Goal: Task Accomplishment & Management: Manage account settings

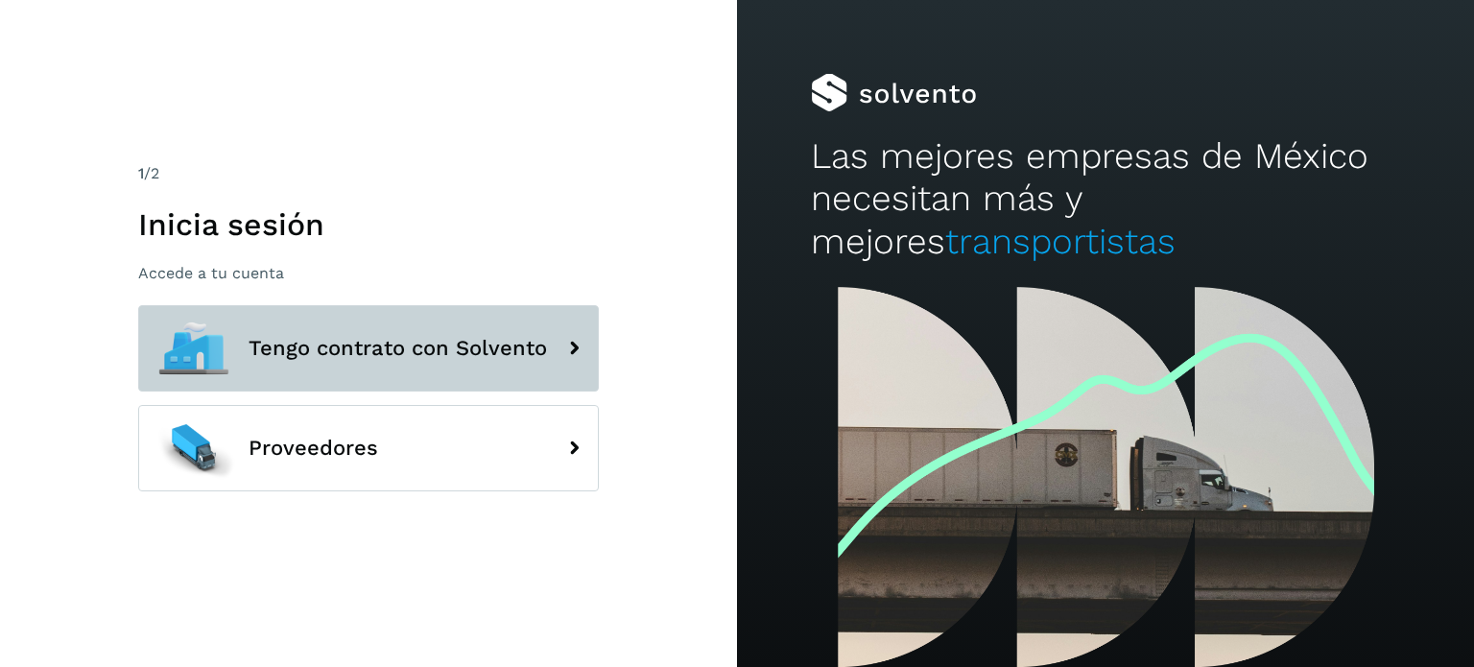
click at [397, 371] on button "Tengo contrato con Solvento" at bounding box center [368, 348] width 461 height 86
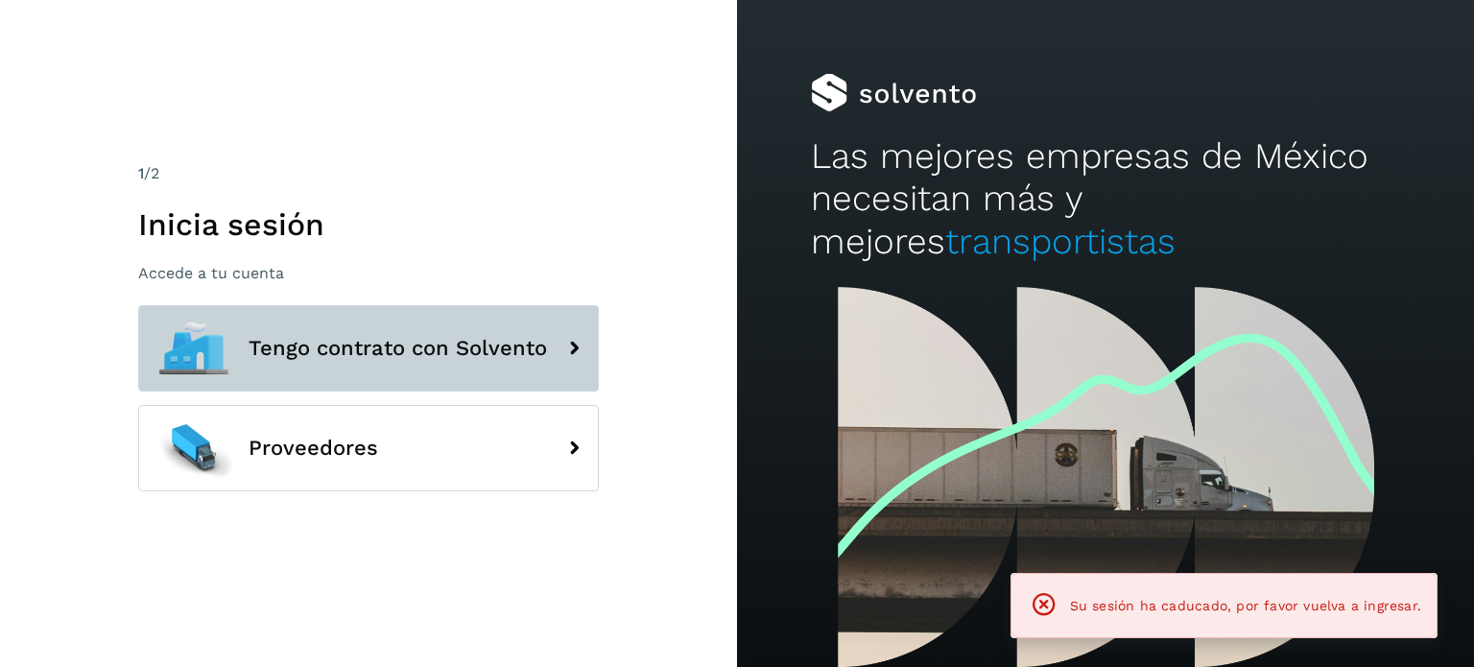
click at [376, 371] on button "Tengo contrato con Solvento" at bounding box center [368, 348] width 461 height 86
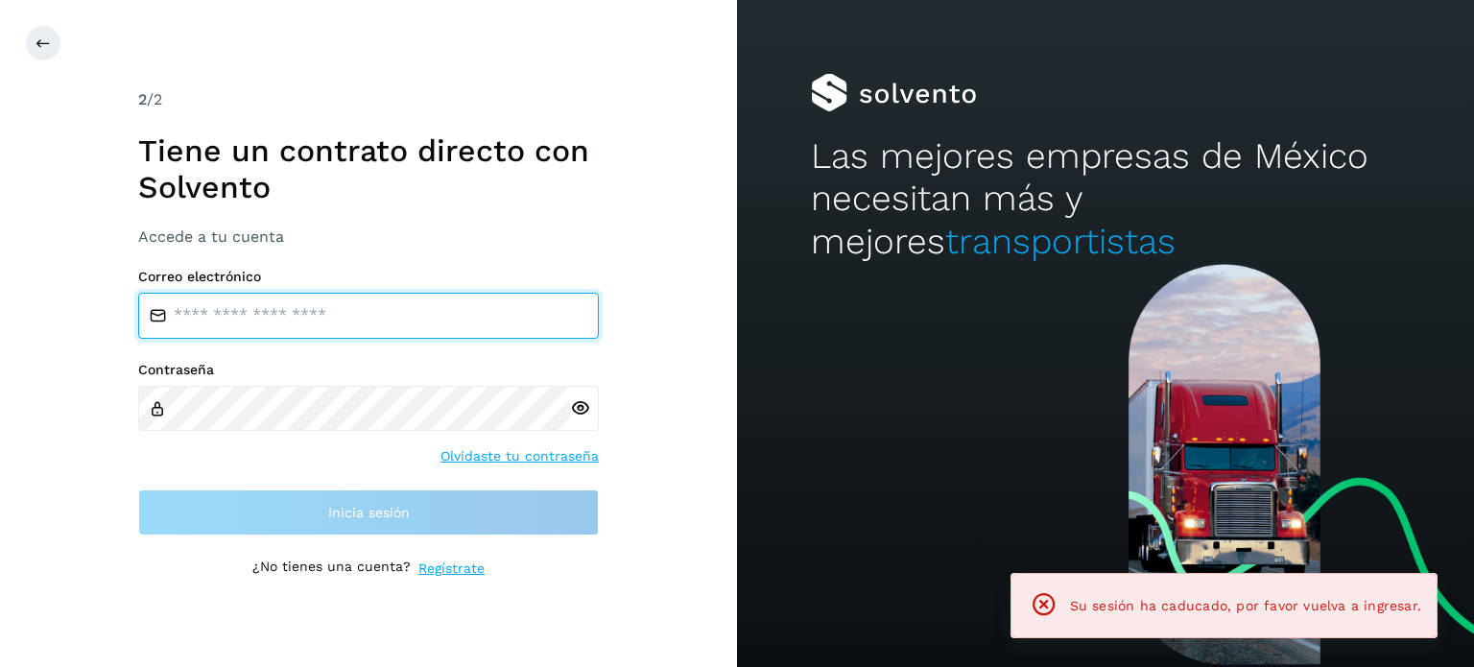
click at [293, 325] on input "email" at bounding box center [368, 316] width 461 height 46
click at [294, 314] on input "email" at bounding box center [368, 316] width 461 height 46
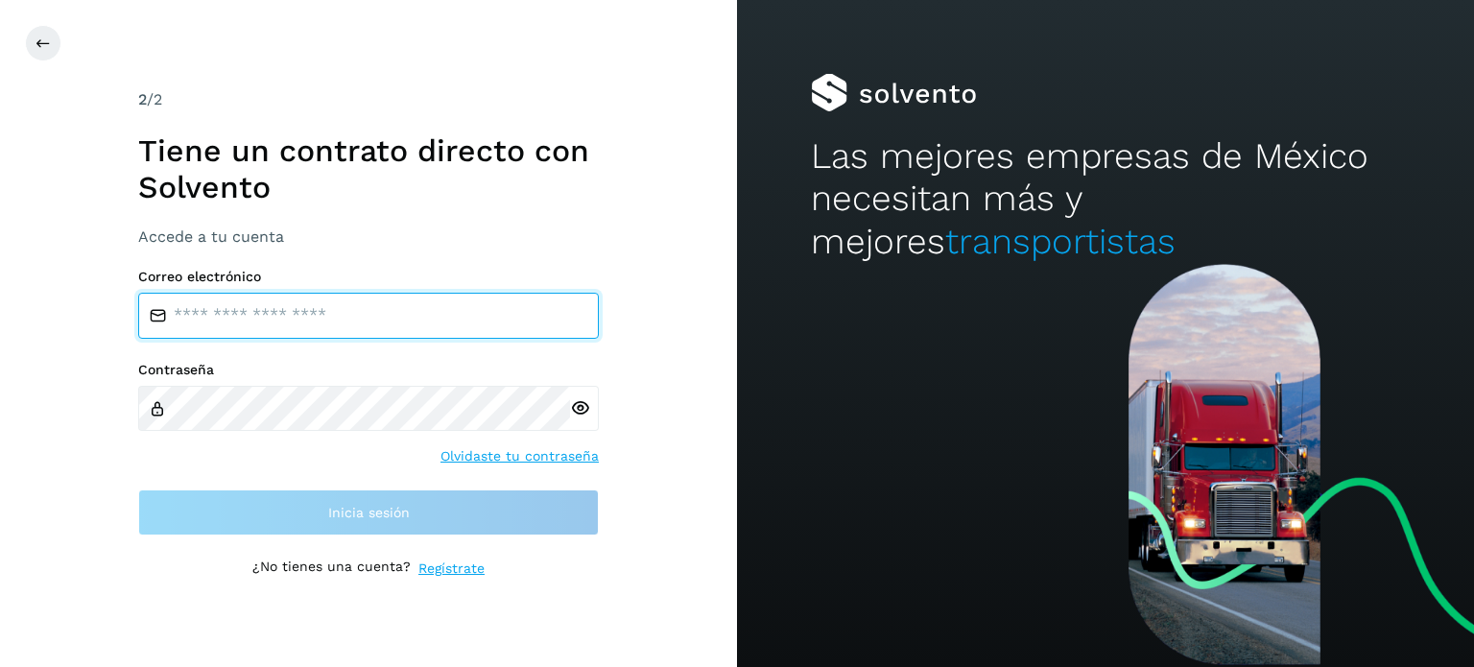
type input "**********"
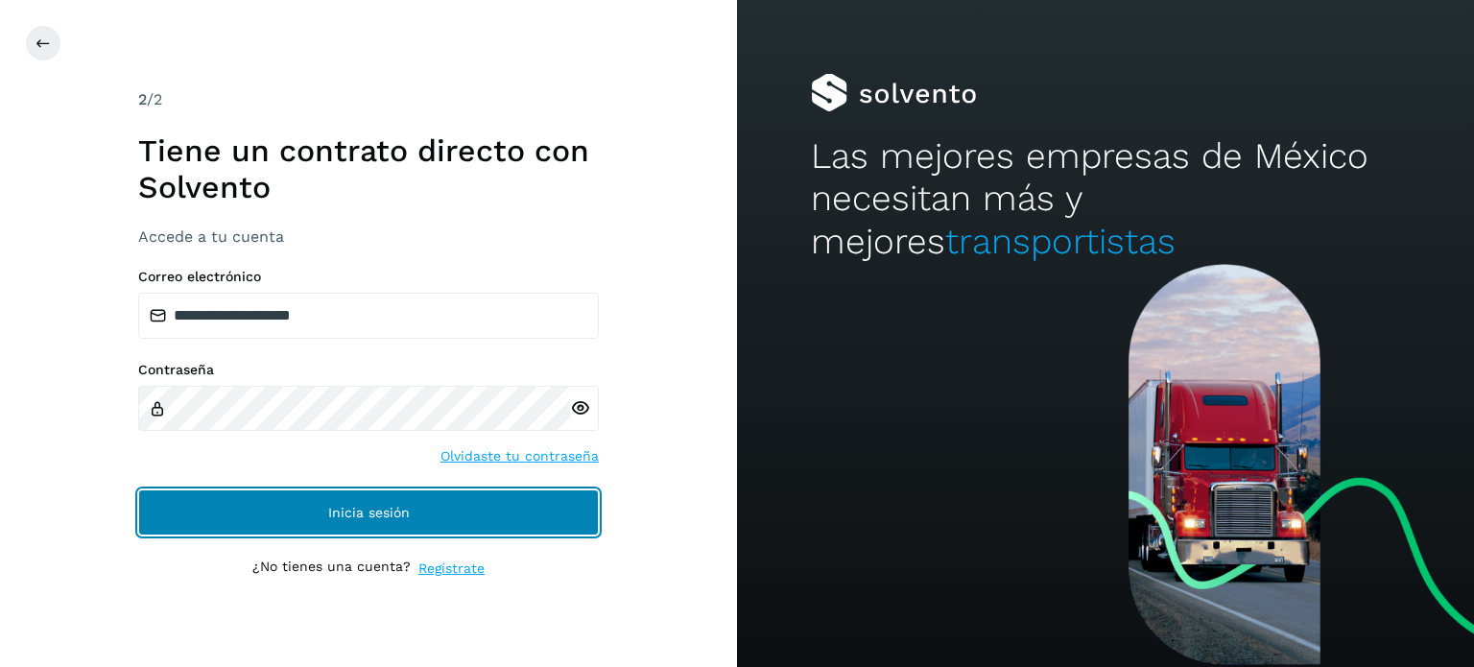
click at [401, 502] on button "Inicia sesión" at bounding box center [368, 513] width 461 height 46
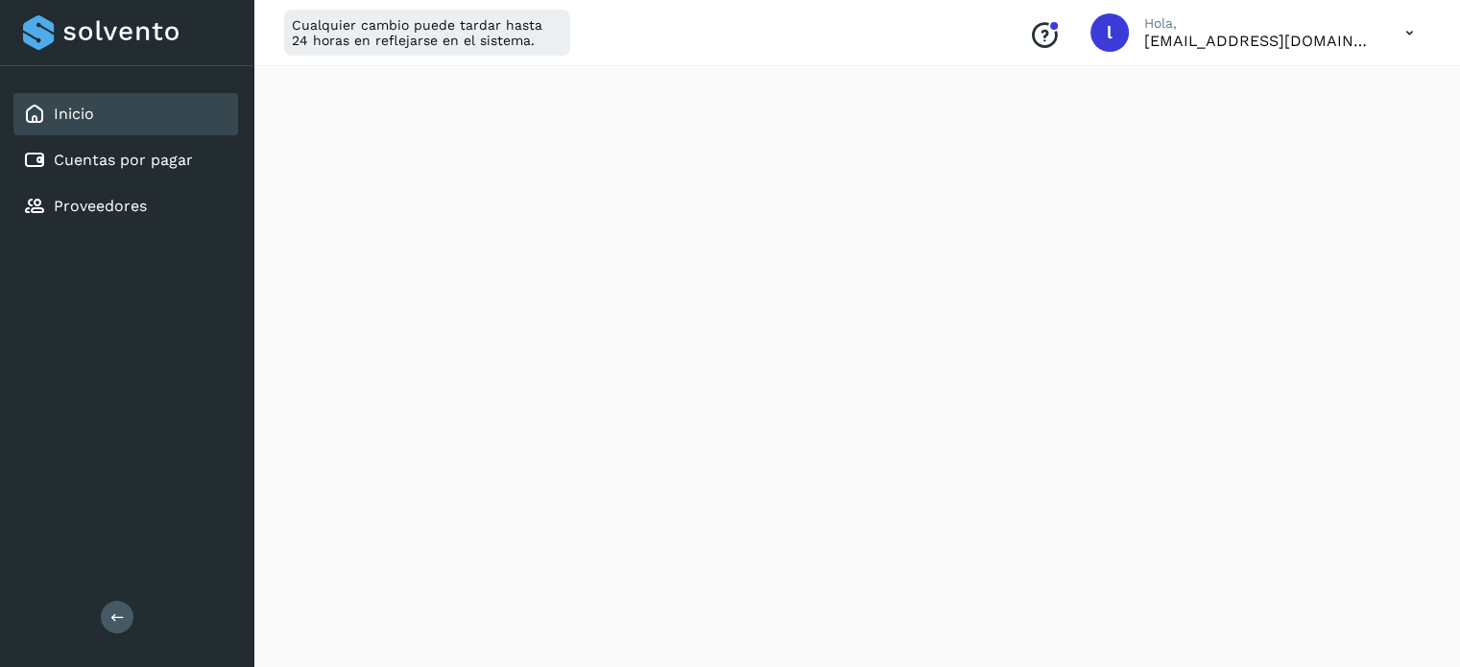
scroll to position [480, 0]
click at [1417, 34] on icon at bounding box center [1409, 32] width 39 height 39
click at [1304, 126] on div "Cerrar sesión" at bounding box center [1314, 124] width 228 height 36
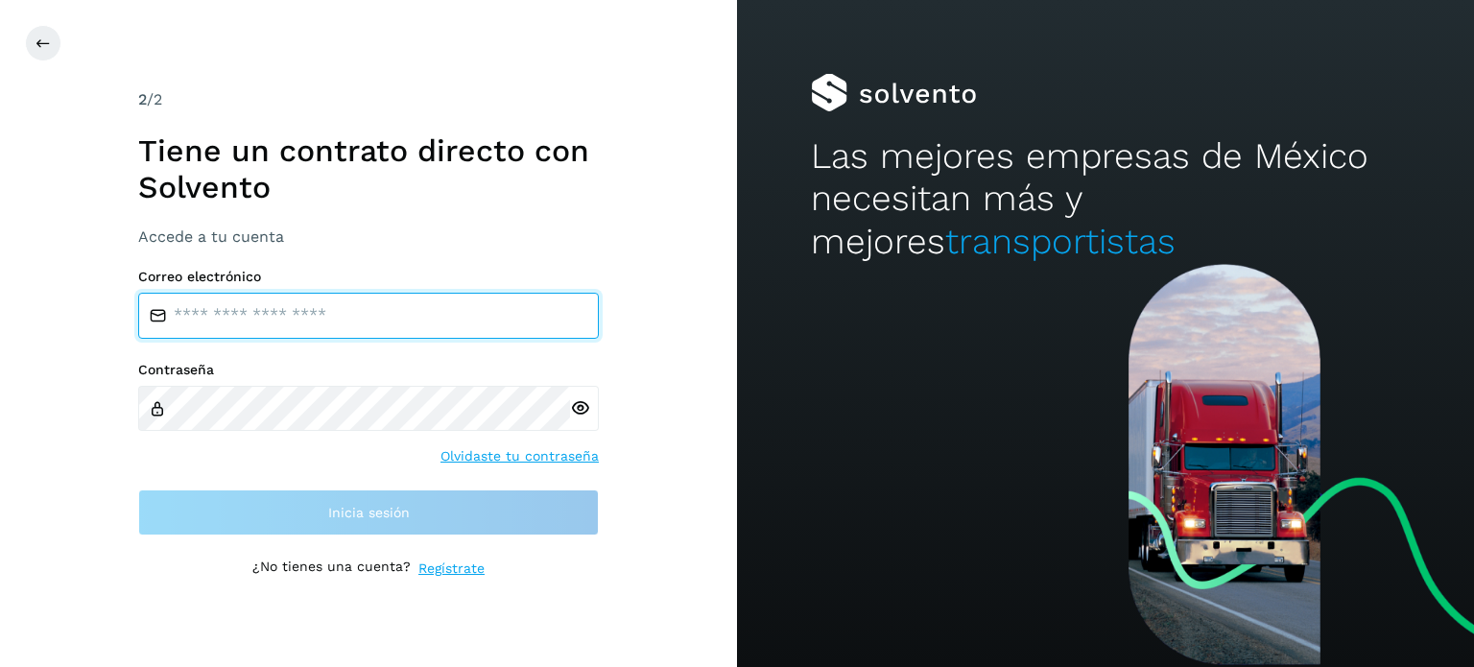
click at [338, 298] on input "email" at bounding box center [368, 316] width 461 height 46
type input "**********"
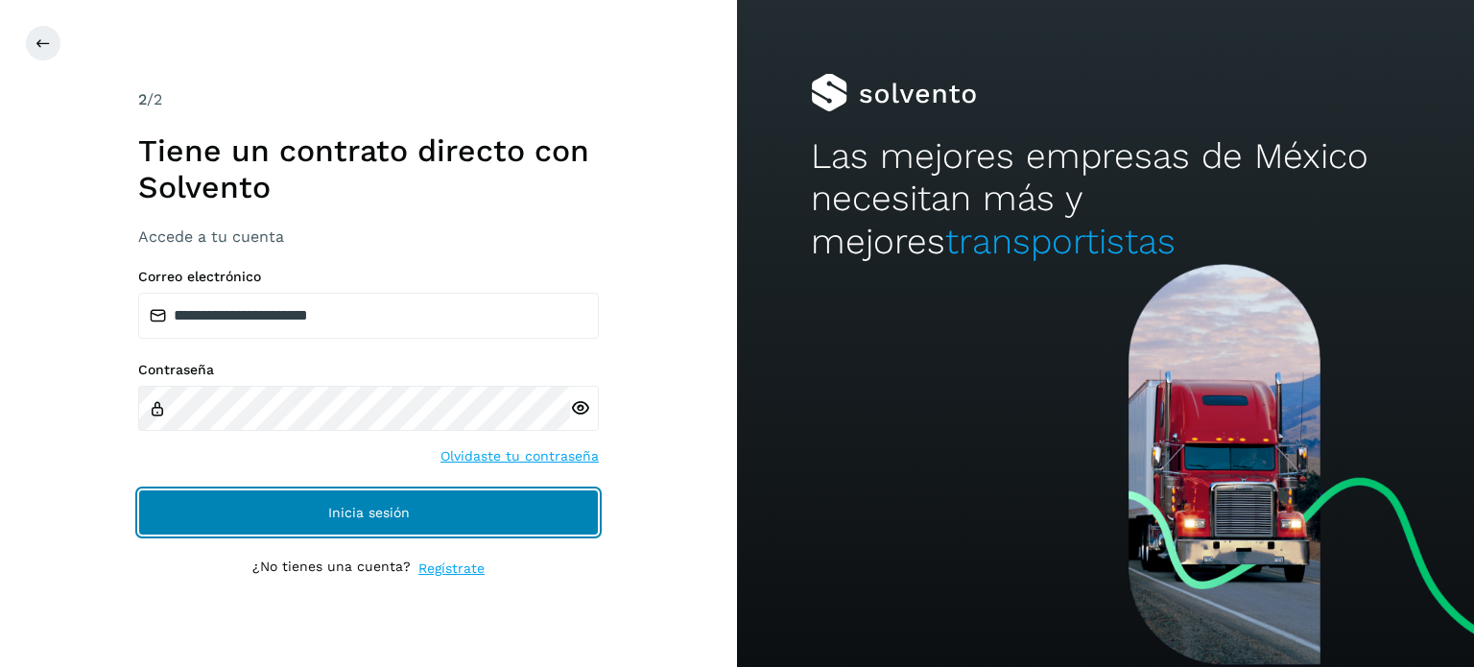
drag, startPoint x: 366, startPoint y: 496, endPoint x: 387, endPoint y: 499, distance: 21.3
click at [366, 498] on button "Inicia sesión" at bounding box center [368, 513] width 461 height 46
